Goal: Book appointment/travel/reservation

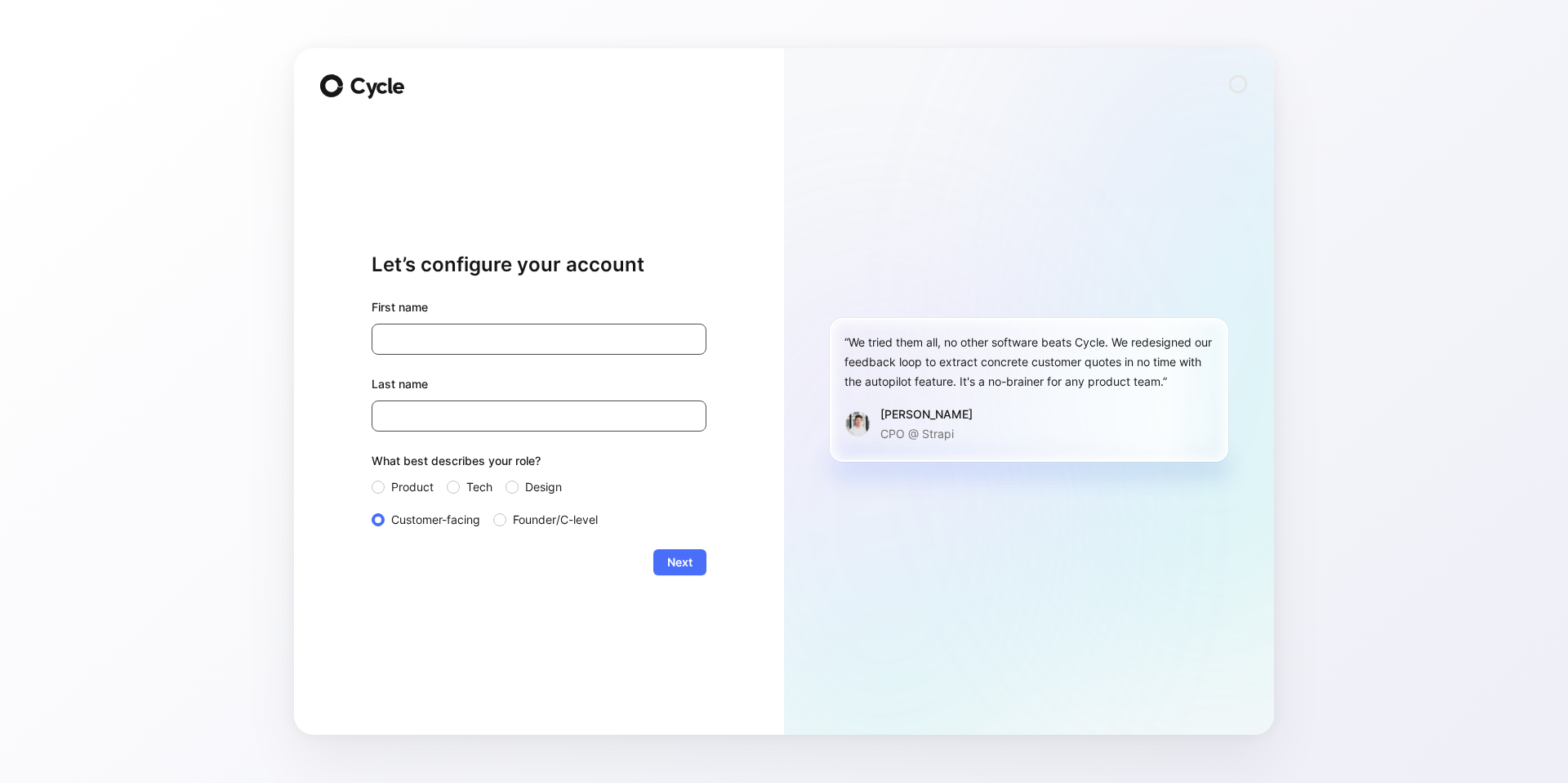
click at [457, 331] on input "[PERSON_NAME]" at bounding box center [539, 340] width 335 height 31
click at [437, 333] on input "[PERSON_NAME]" at bounding box center [539, 340] width 335 height 31
click at [389, 338] on input "[PERSON_NAME]" at bounding box center [539, 340] width 335 height 31
click at [405, 337] on input "[PERSON_NAME]" at bounding box center [539, 340] width 335 height 31
drag, startPoint x: 442, startPoint y: 341, endPoint x: 279, endPoint y: 338, distance: 163.0
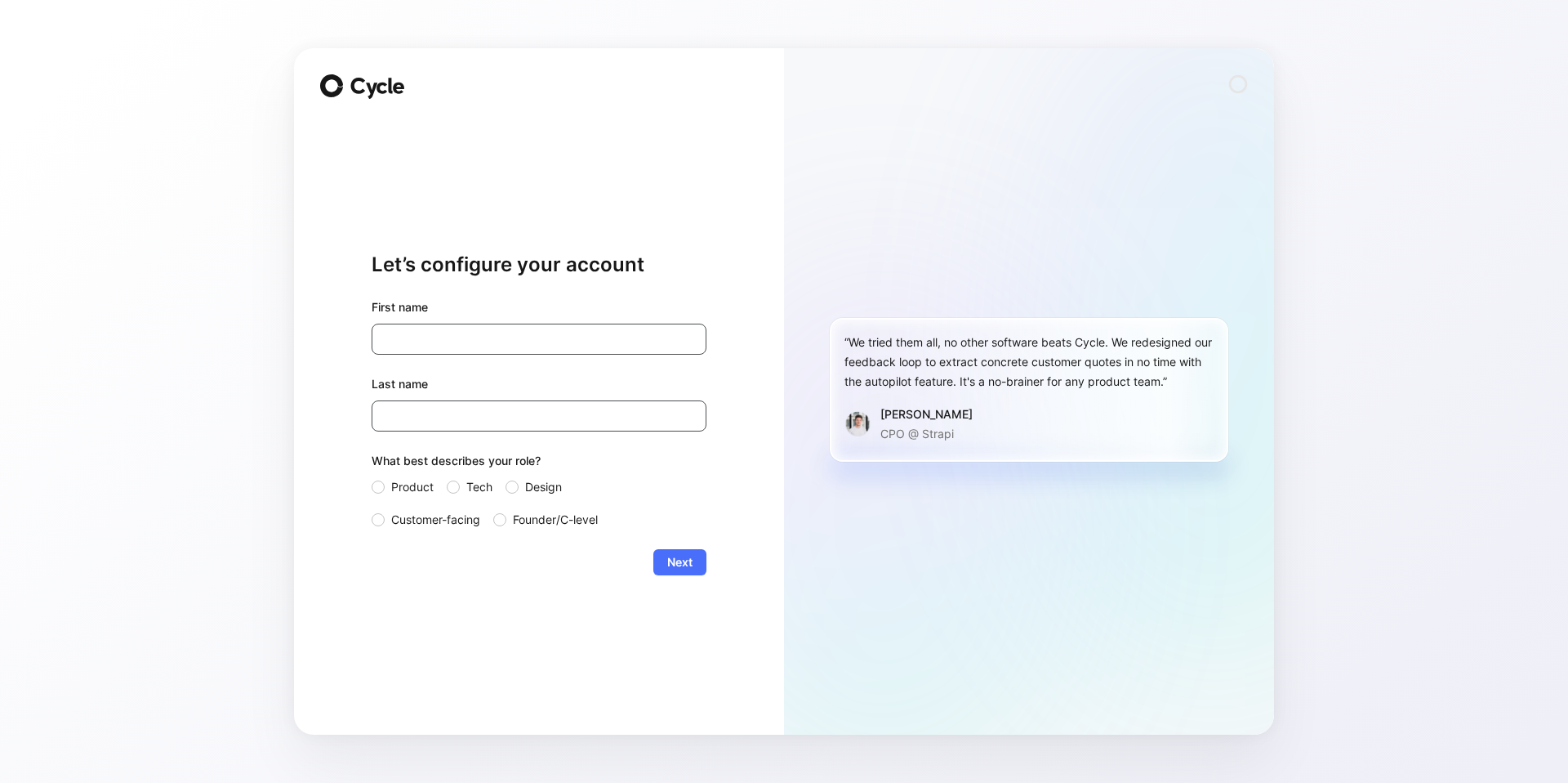
click at [280, 338] on div "Let’s configure your account First name PaigPaie Last name [PERSON_NAME] What b…" at bounding box center [784, 391] width 1568 height 783
drag, startPoint x: 445, startPoint y: 340, endPoint x: 359, endPoint y: 343, distance: 86.1
click at [359, 343] on div "Let’s configure your account First name Paig Last name [PERSON_NAME] What best …" at bounding box center [539, 391] width 490 height 686
type input "[PERSON_NAME]"
click at [420, 414] on input "Marquis" at bounding box center [539, 416] width 335 height 31
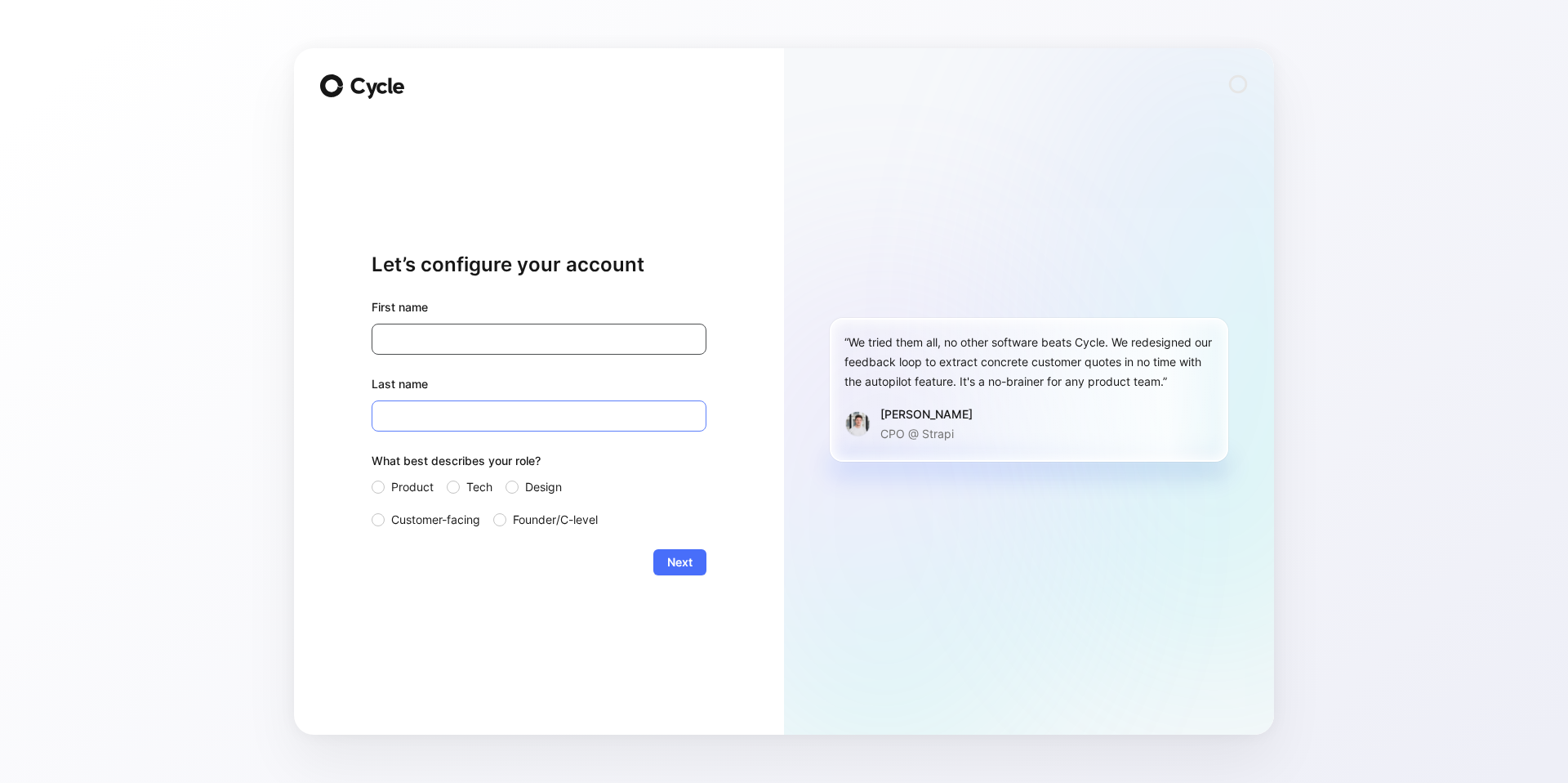
click at [417, 417] on input "Marquis" at bounding box center [539, 416] width 335 height 31
drag, startPoint x: 382, startPoint y: 420, endPoint x: 554, endPoint y: 468, distance: 178.6
click at [521, 433] on div "First name [PERSON_NAME] Last name [PERSON_NAME] What best describes your role?…" at bounding box center [539, 414] width 335 height 232
click at [695, 567] on button "Next" at bounding box center [680, 562] width 53 height 26
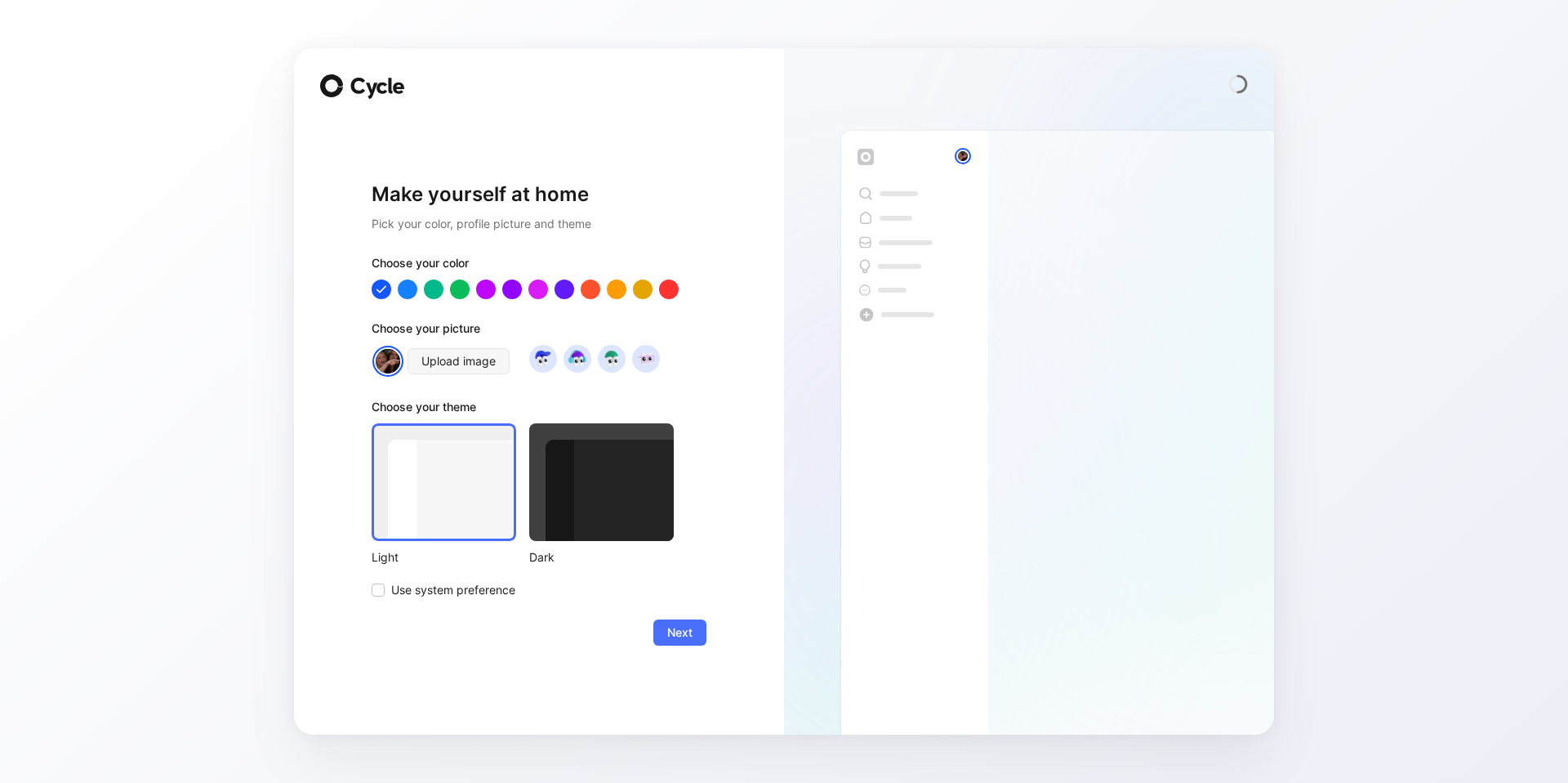
click at [618, 453] on div at bounding box center [601, 482] width 145 height 118
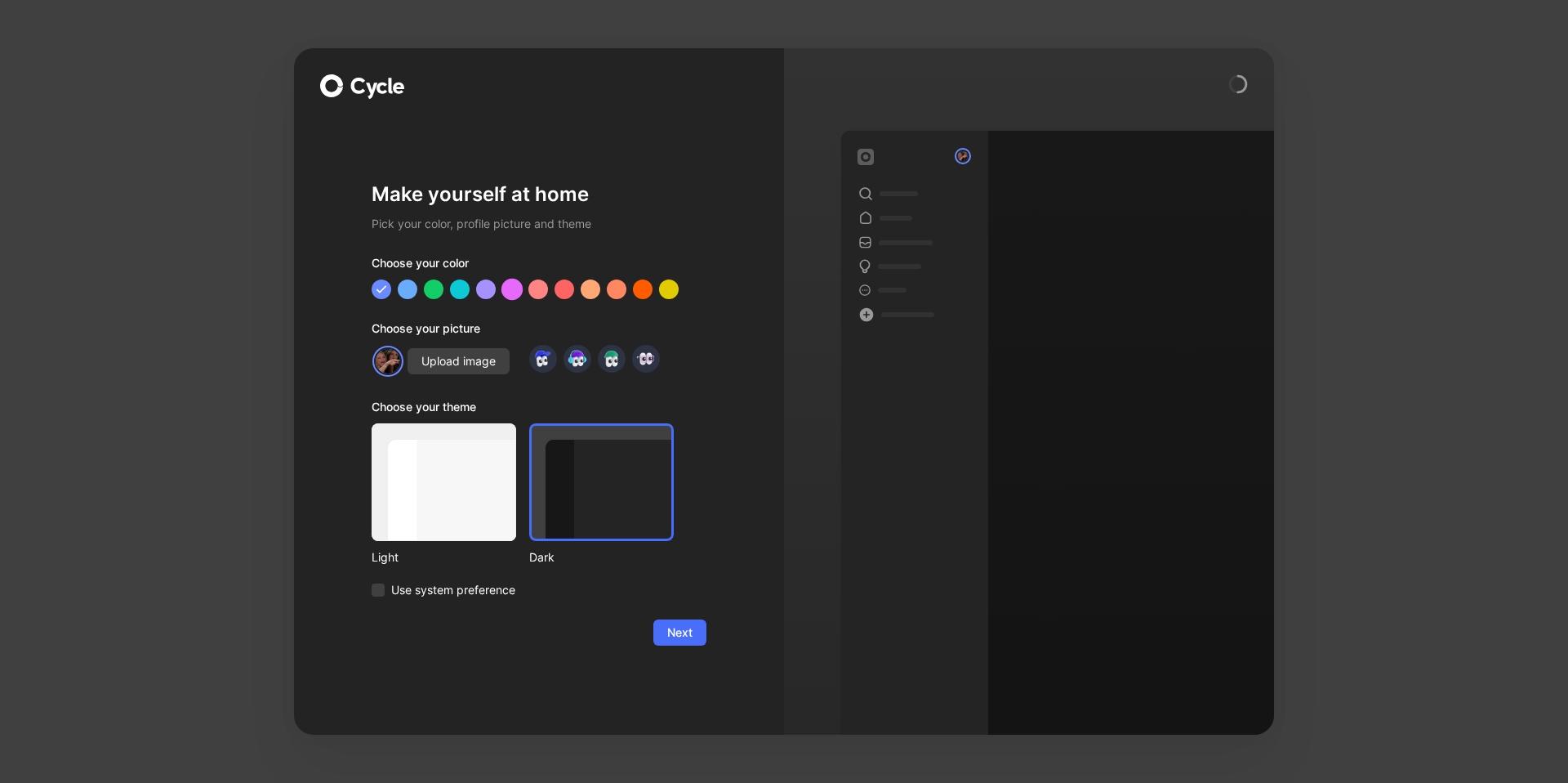
click at [514, 288] on div at bounding box center [512, 289] width 21 height 21
click at [686, 630] on span "Next" at bounding box center [680, 632] width 25 height 19
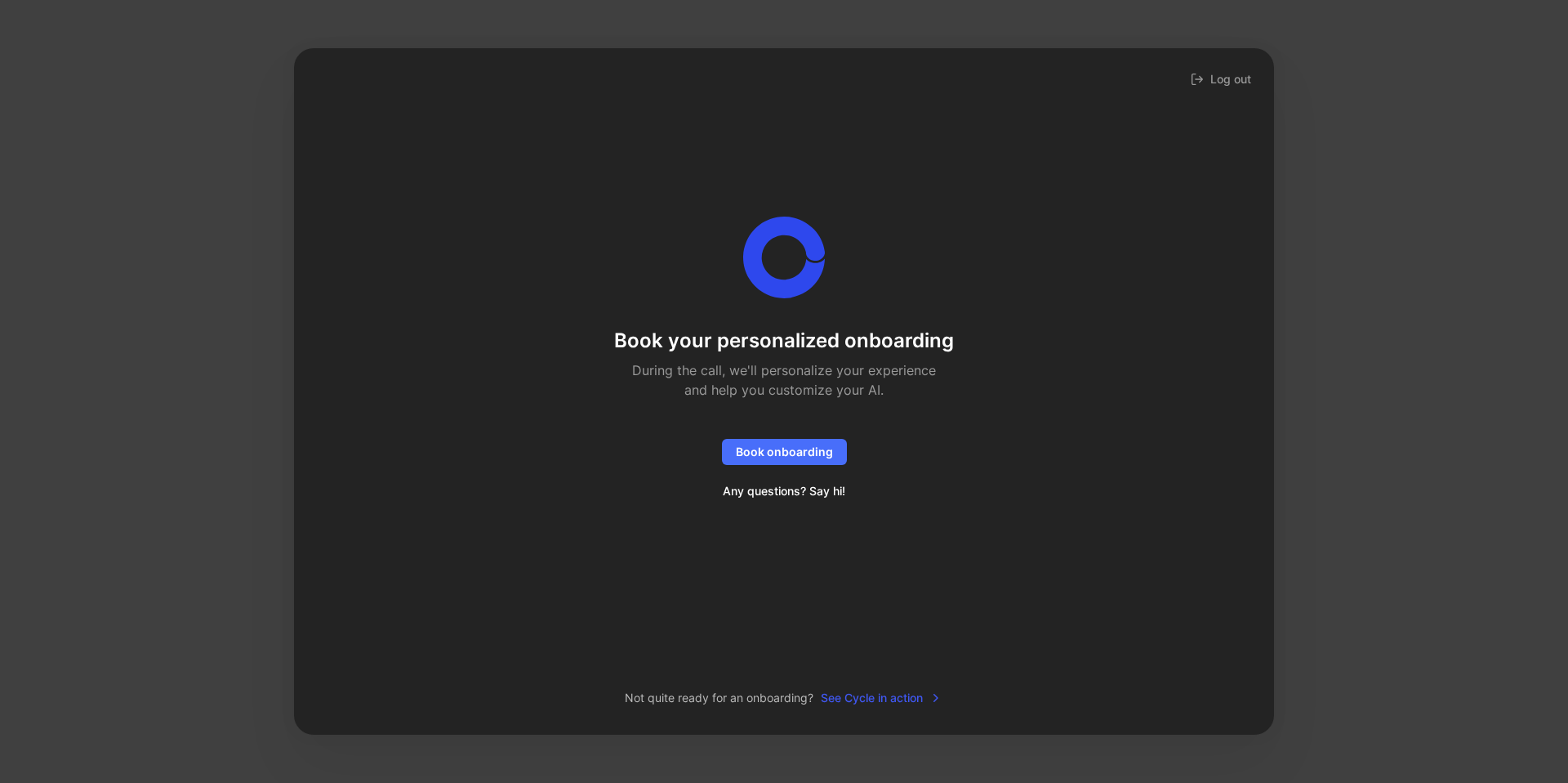
click at [866, 696] on span "See Cycle in action" at bounding box center [881, 697] width 121 height 19
click at [188, 313] on div "Log out Book your personalized onboarding During the call, we'll personalize yo…" at bounding box center [784, 391] width 1568 height 783
click at [779, 448] on span "Book onboarding" at bounding box center [784, 451] width 97 height 19
